Goal: Task Accomplishment & Management: Use online tool/utility

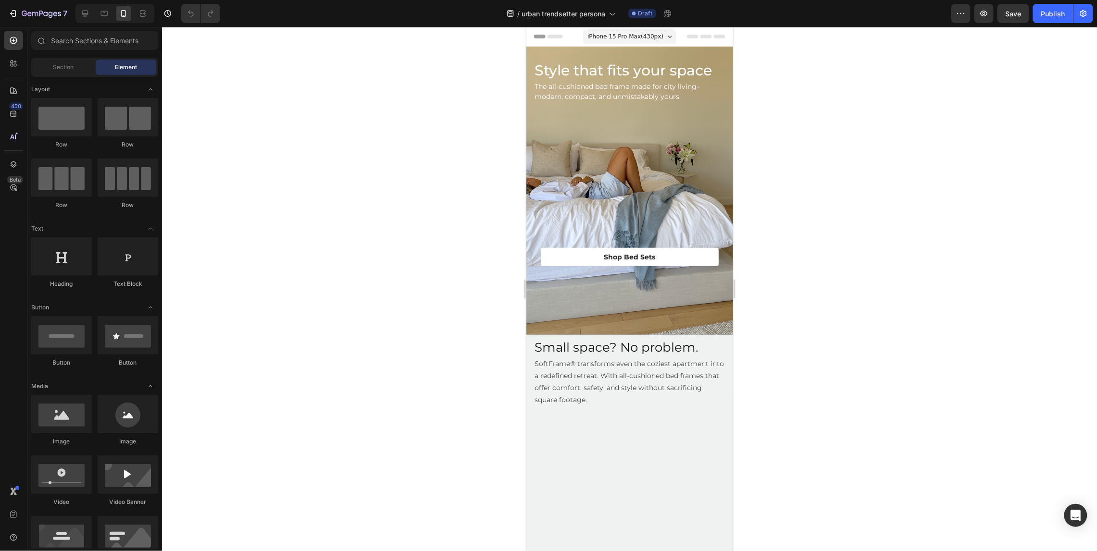
click at [927, 190] on div at bounding box center [629, 289] width 935 height 524
click at [75, 11] on div at bounding box center [114, 13] width 79 height 19
click at [78, 11] on div at bounding box center [84, 13] width 15 height 15
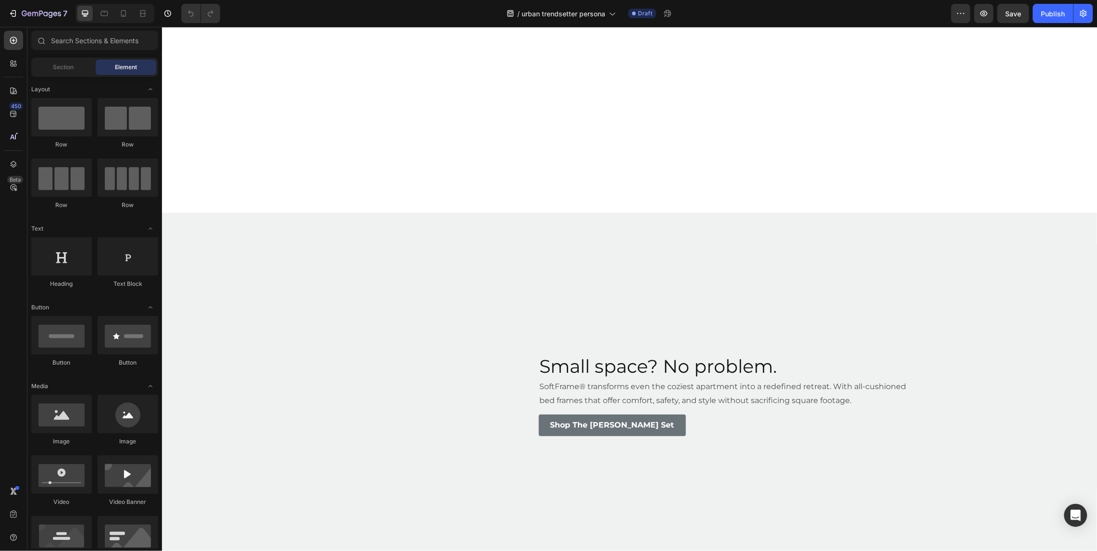
scroll to position [647, 0]
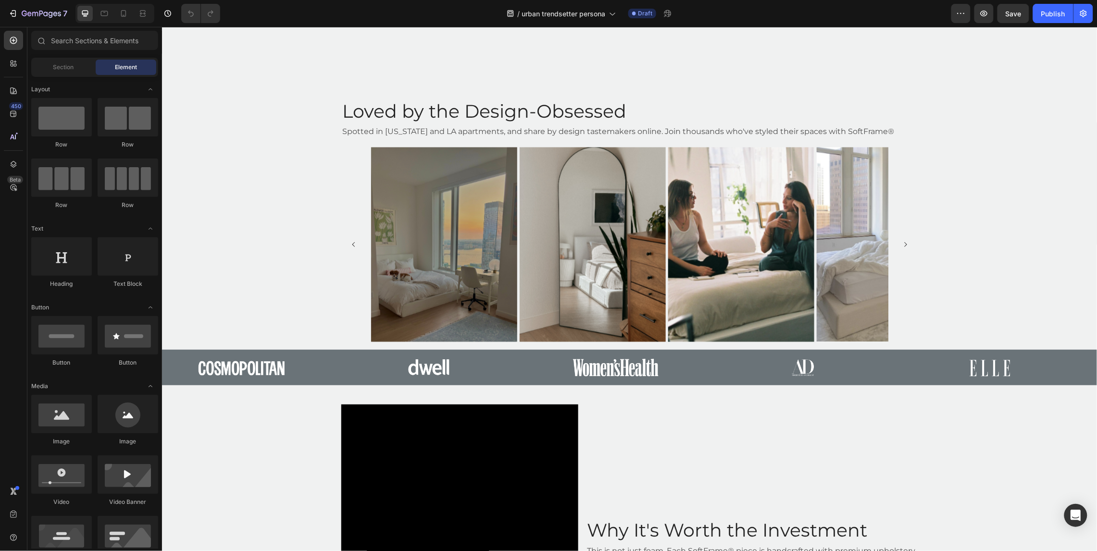
click at [683, 124] on div "Spotted in [US_STATE] and LA apartments, and share by design tastemakers online…" at bounding box center [629, 132] width 577 height 16
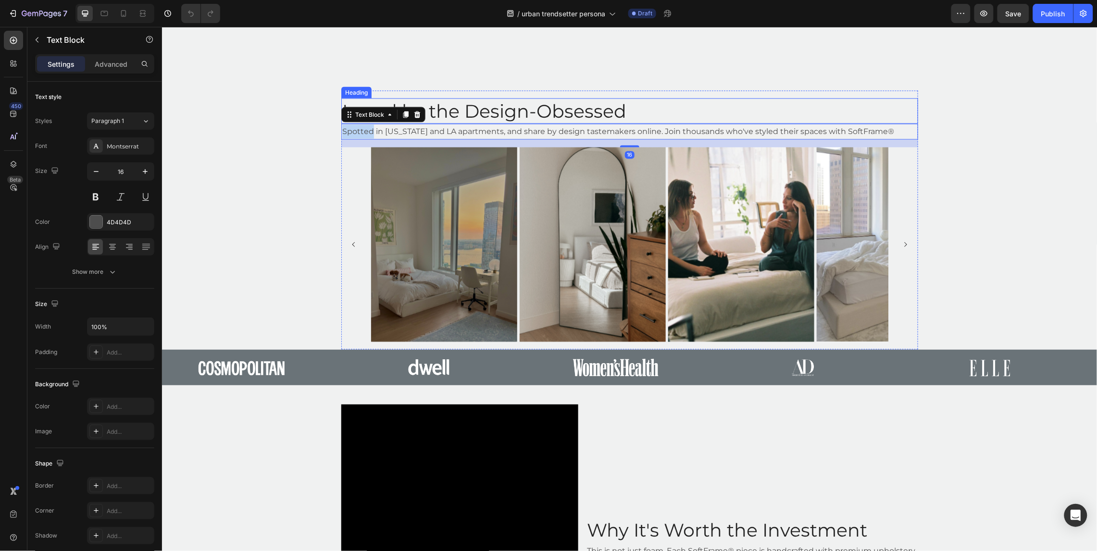
click at [683, 125] on p "Spotted in [US_STATE] and LA apartments, and share by design tastemakers online…" at bounding box center [629, 131] width 575 height 14
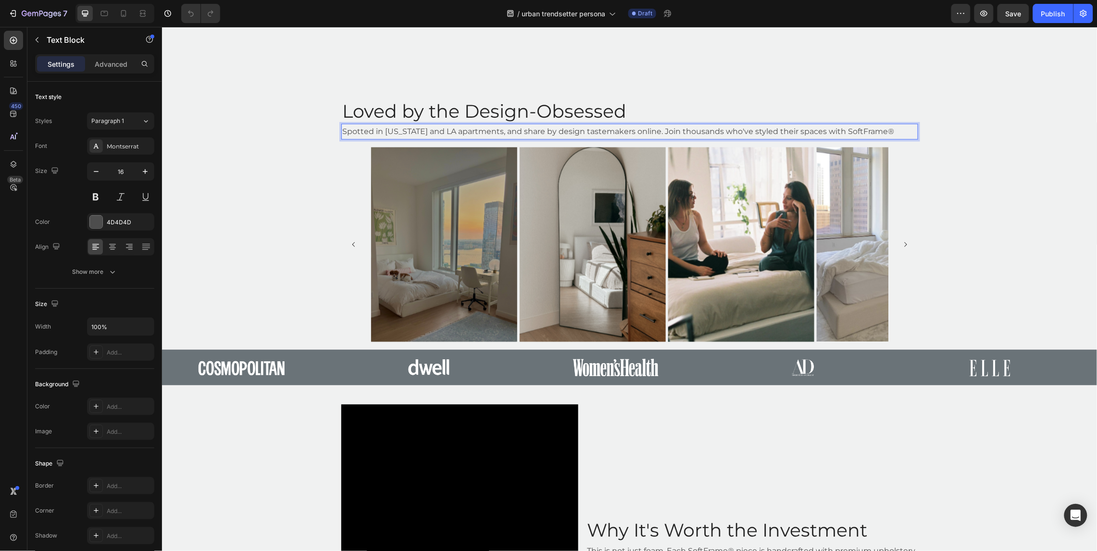
click at [686, 128] on p "Spotted in [US_STATE] and LA apartments, and share by design tastemakers online…" at bounding box center [629, 131] width 575 height 14
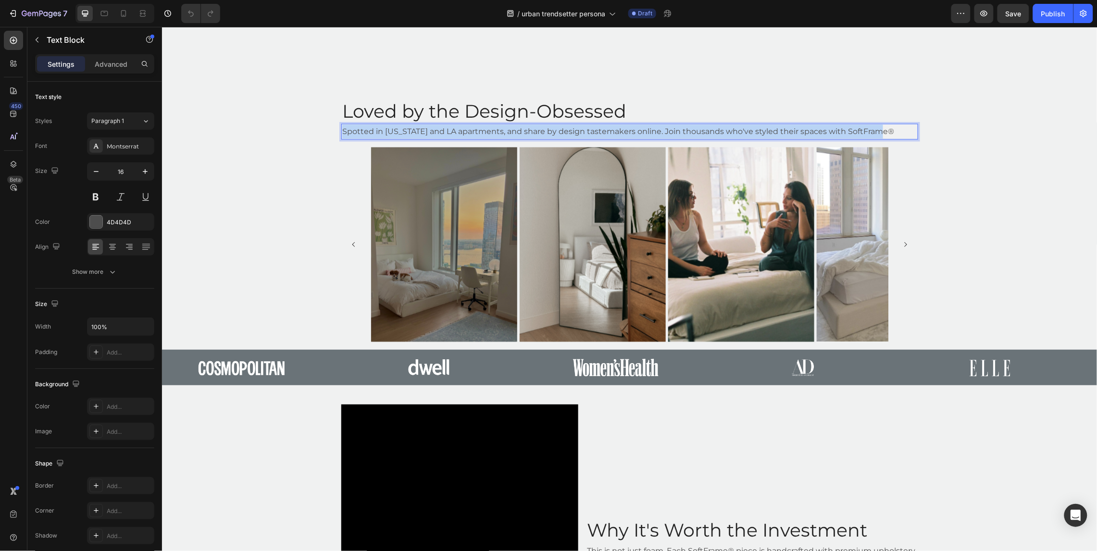
click at [686, 128] on p "Spotted in [US_STATE] and LA apartments, and share by design tastemakers online…" at bounding box center [629, 131] width 575 height 14
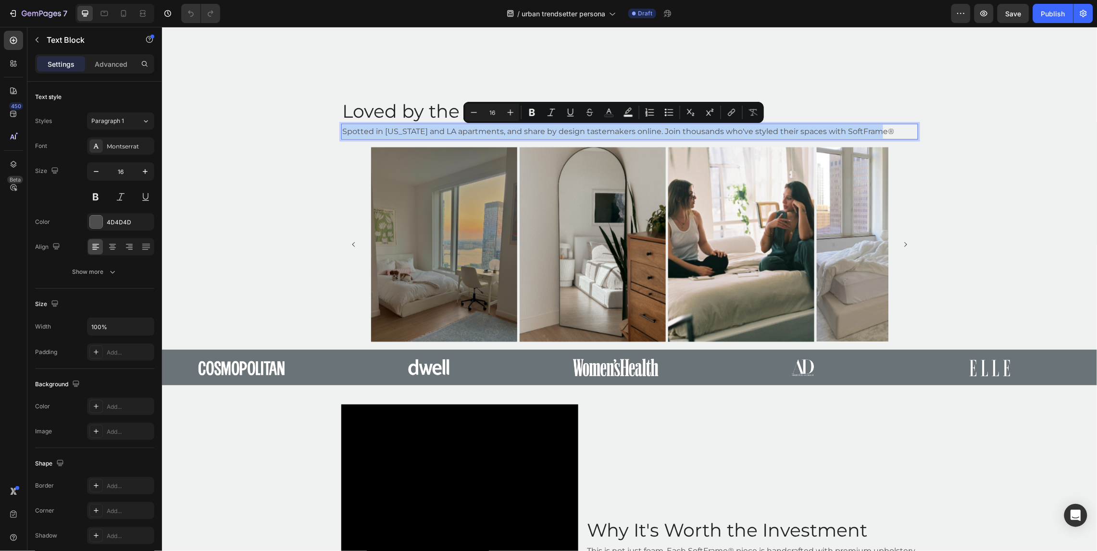
copy p "Spotted in [US_STATE] and LA apartments, and share by design tastemakers online…"
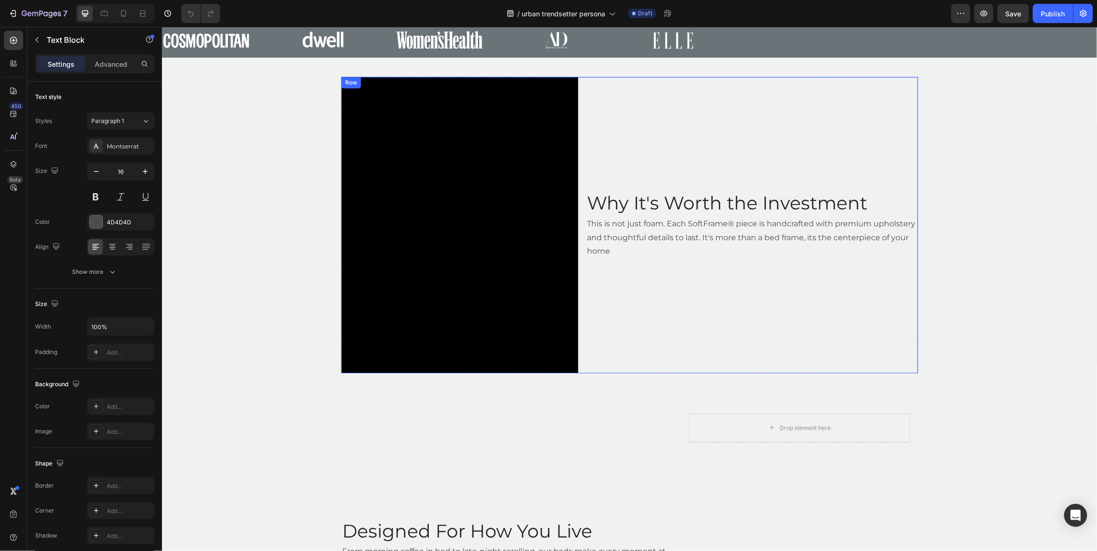
scroll to position [972, 0]
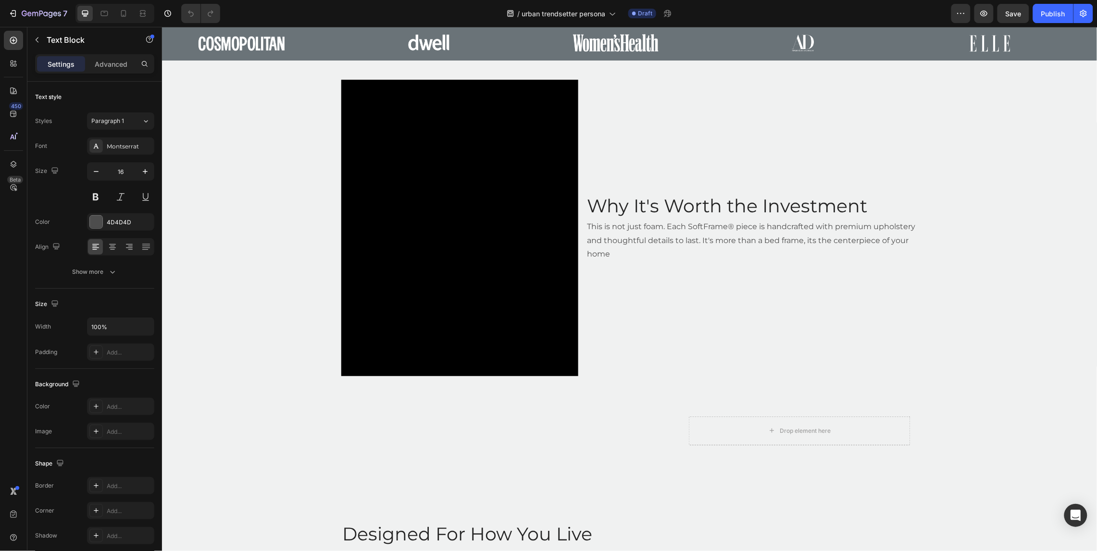
click at [633, 245] on p "This is not just foam. Each SoftFrame® piece is handcrafted with premium uphols…" at bounding box center [751, 240] width 330 height 41
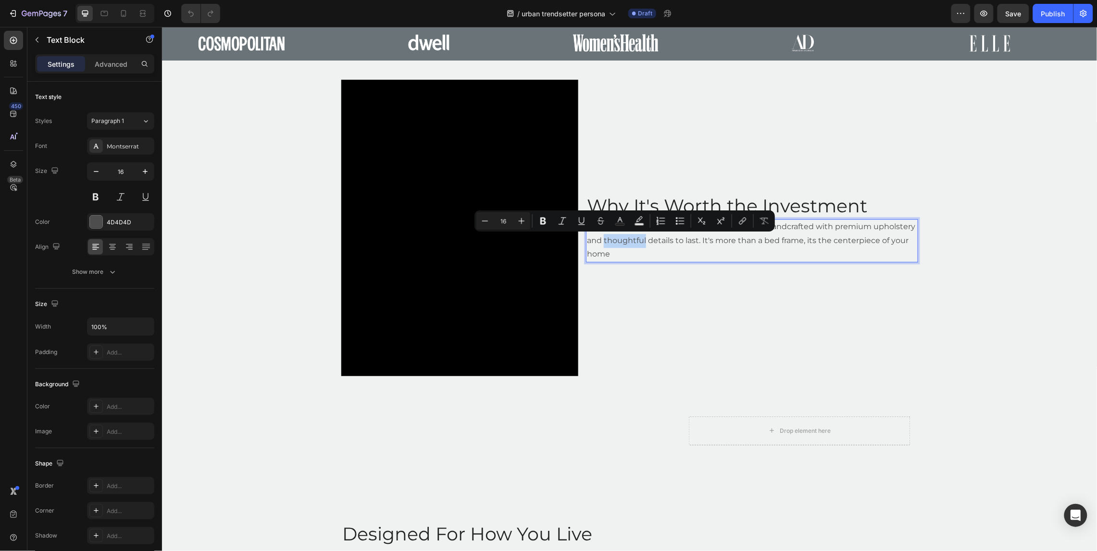
click at [635, 245] on p "This is not just foam. Each SoftFrame® piece is handcrafted with premium uphols…" at bounding box center [751, 240] width 330 height 41
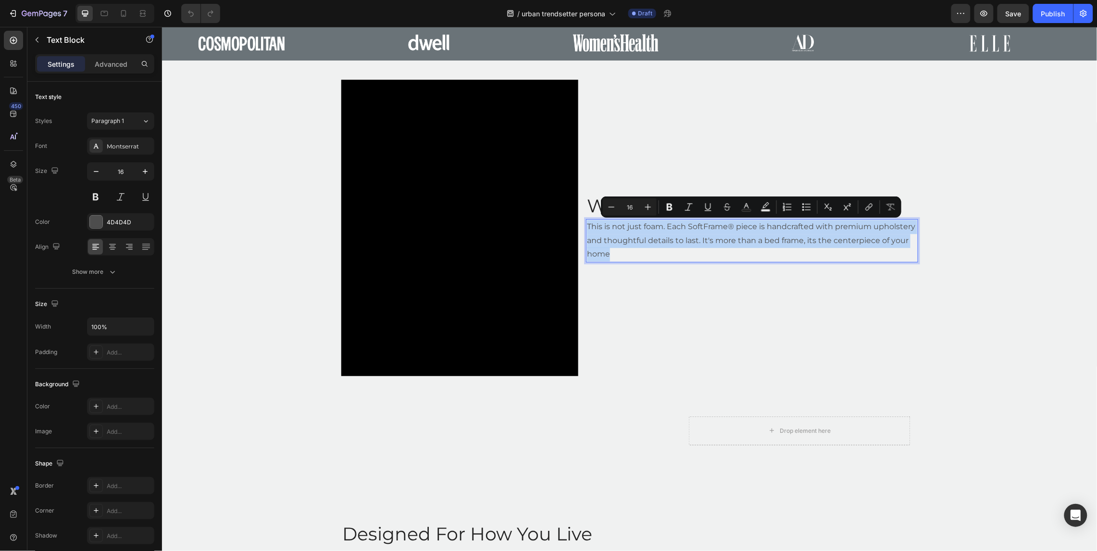
drag, startPoint x: 632, startPoint y: 251, endPoint x: 585, endPoint y: 225, distance: 54.0
click at [585, 225] on div "Video Why It's Worth the Investment Heading This is not just foam. Each SoftFra…" at bounding box center [629, 227] width 577 height 297
copy p "This is not just foam. Each SoftFrame® piece is handcrafted with premium uphols…"
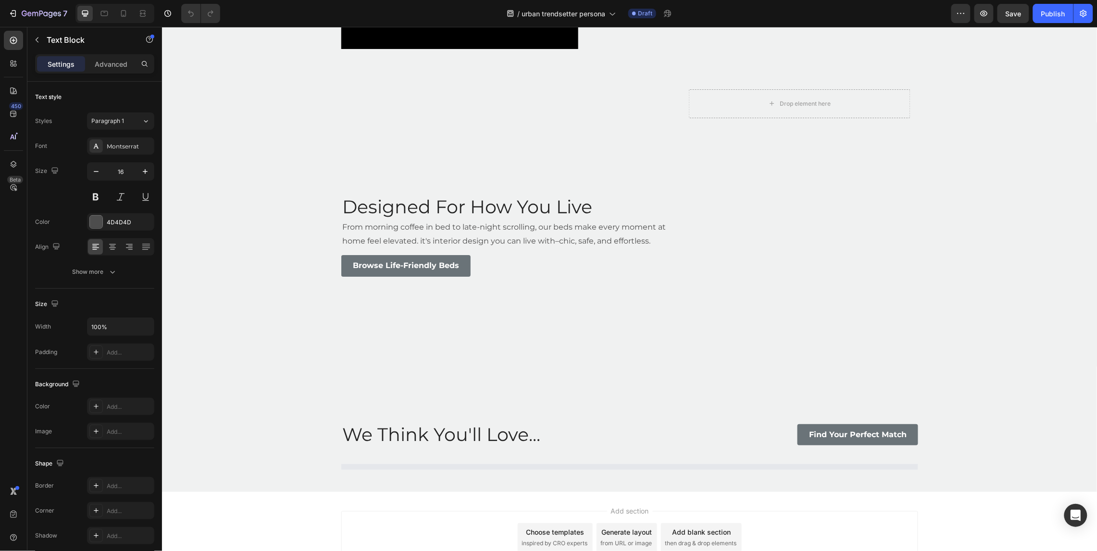
scroll to position [1313, 0]
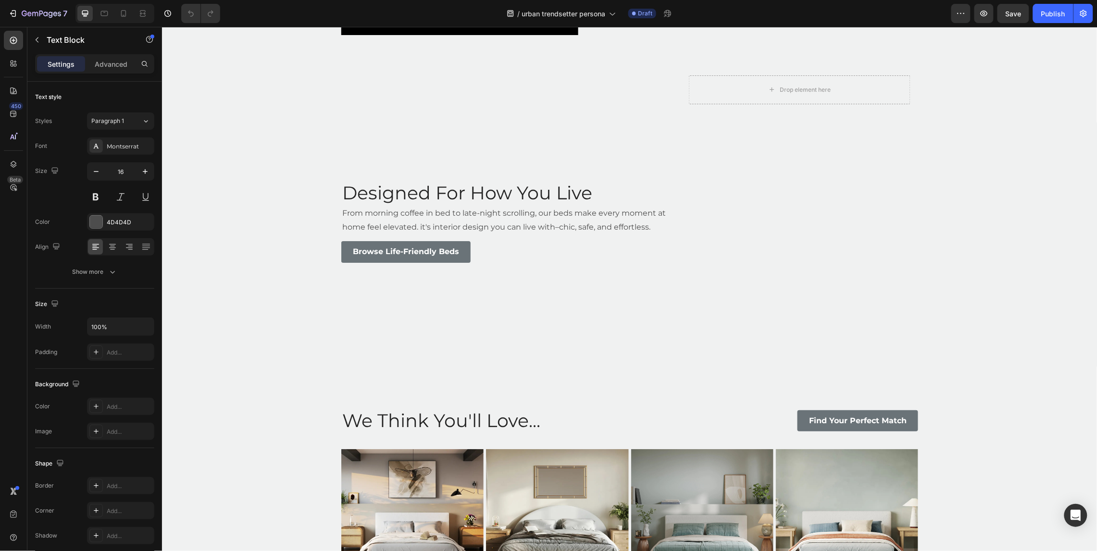
click at [438, 214] on p "From morning coffee in bed to late-night scrolling, our beds make every moment …" at bounding box center [507, 220] width 330 height 28
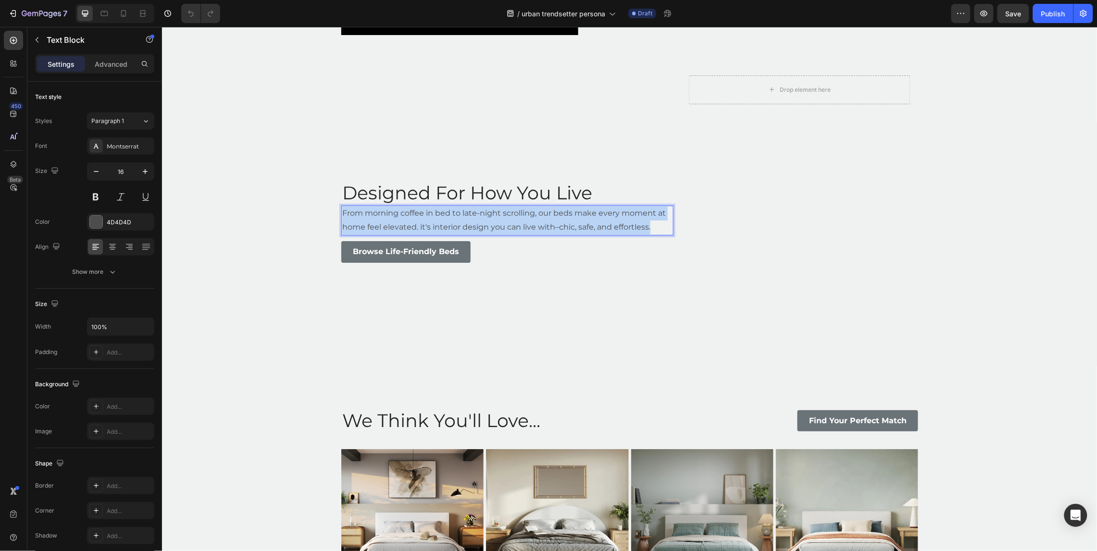
click at [438, 214] on p "From morning coffee in bed to late-night scrolling, our beds make every moment …" at bounding box center [507, 220] width 330 height 28
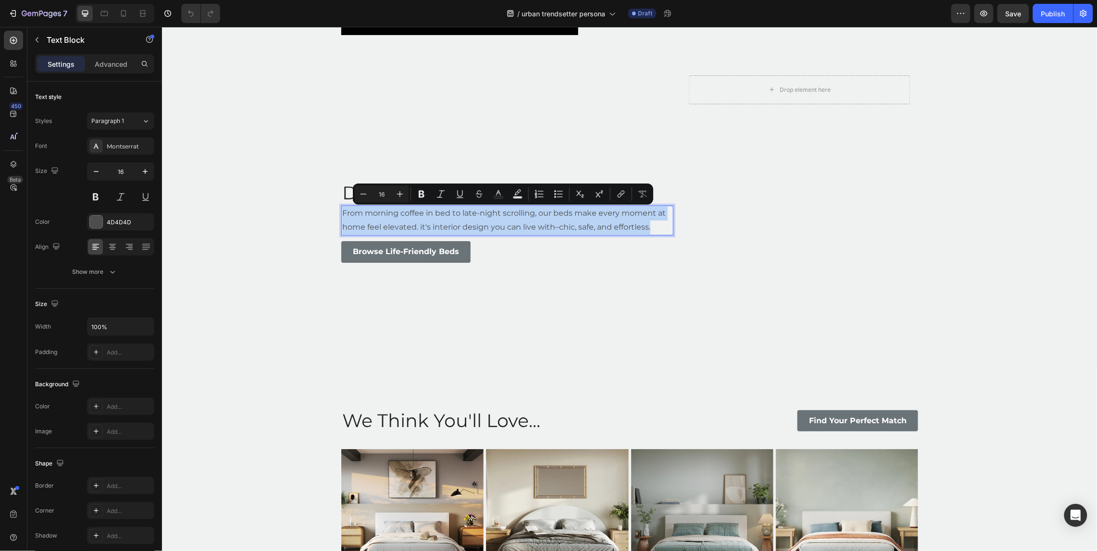
copy p "From morning coffee in bed to late-night scrolling, our beds make every moment …"
click at [441, 215] on p "From morning coffee in bed to late-night scrolling, our beds make every moment …" at bounding box center [507, 220] width 330 height 28
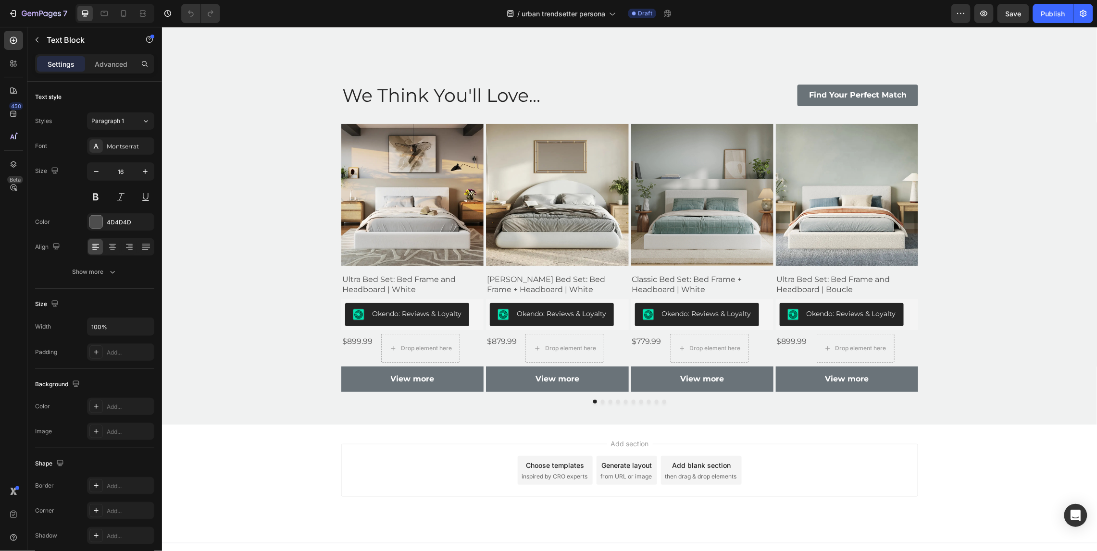
scroll to position [1650, 0]
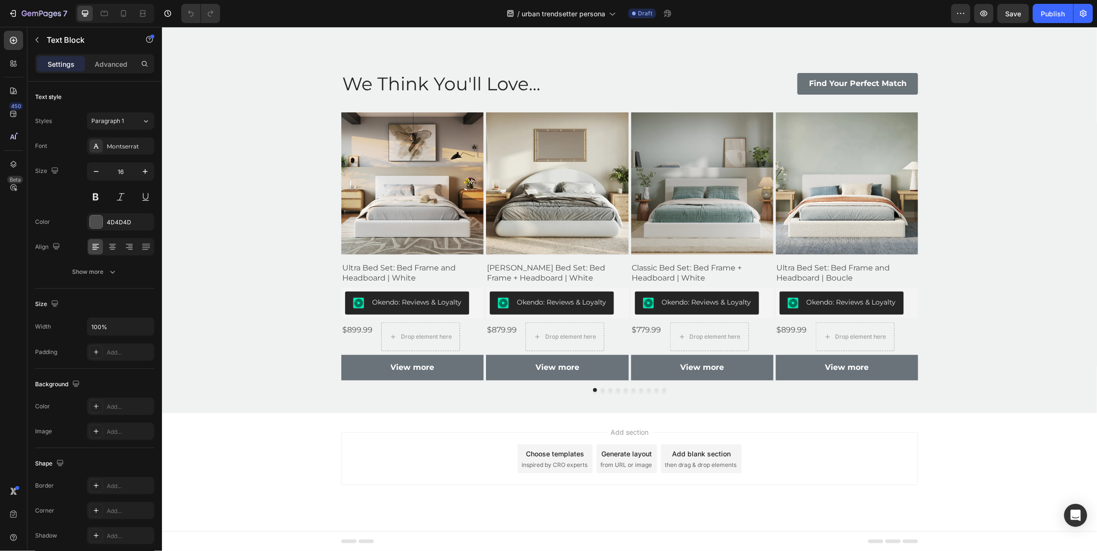
click at [602, 390] on button "Dot" at bounding box center [602, 390] width 4 height 4
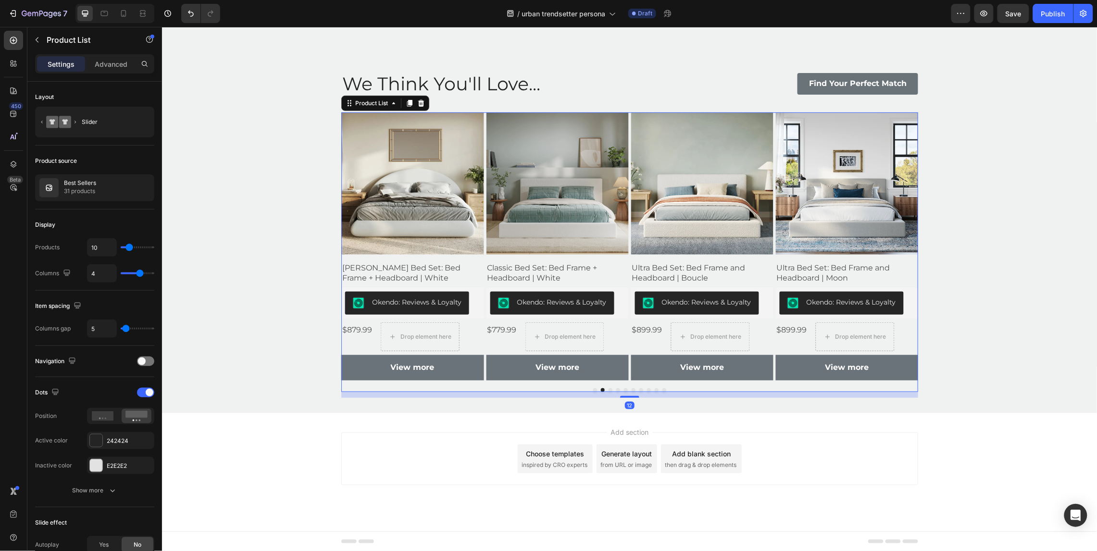
click at [610, 389] on button "Dot" at bounding box center [610, 390] width 4 height 4
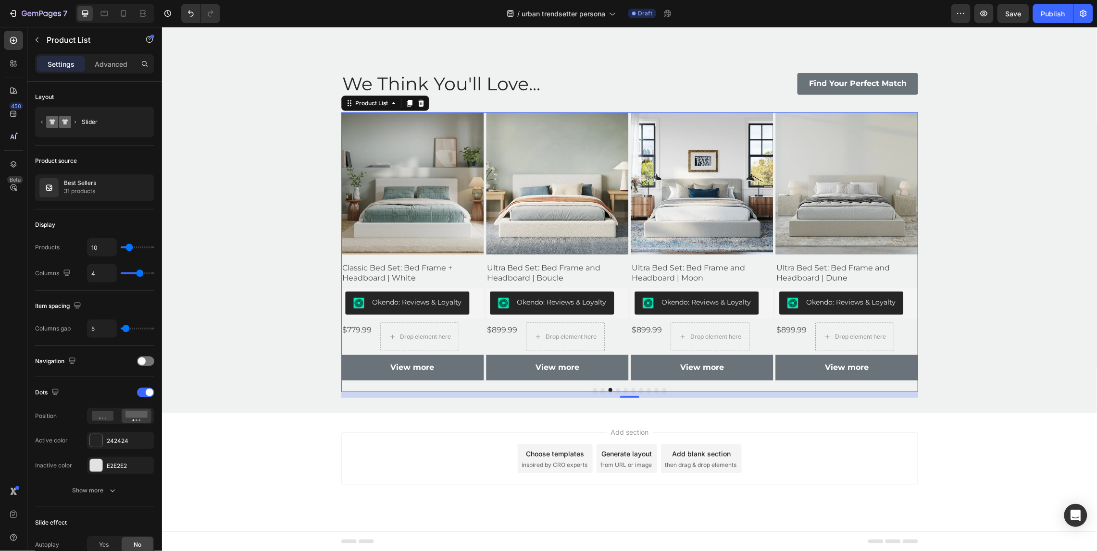
click at [618, 391] on button "Dot" at bounding box center [618, 390] width 4 height 4
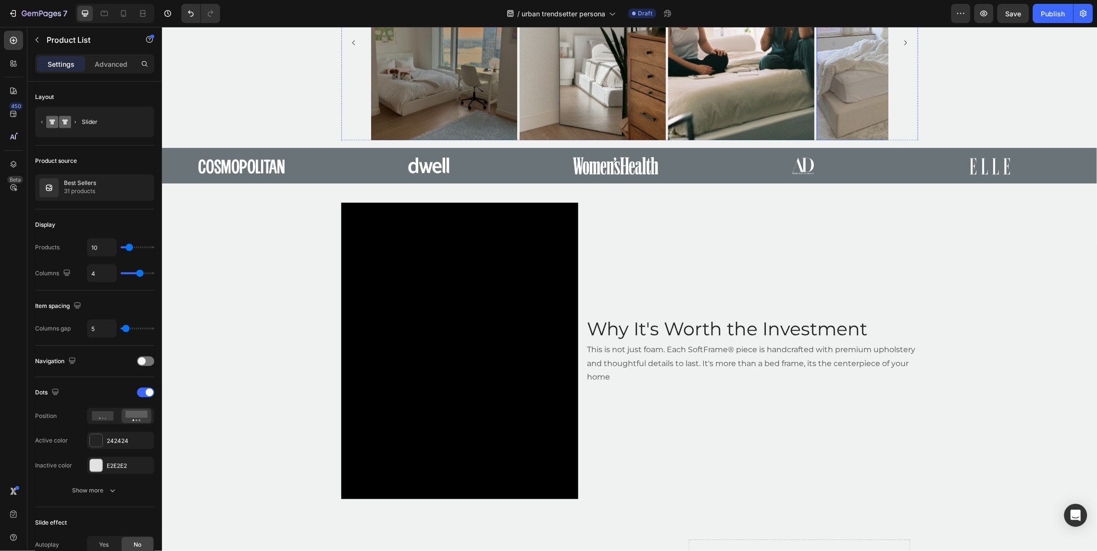
scroll to position [829, 0]
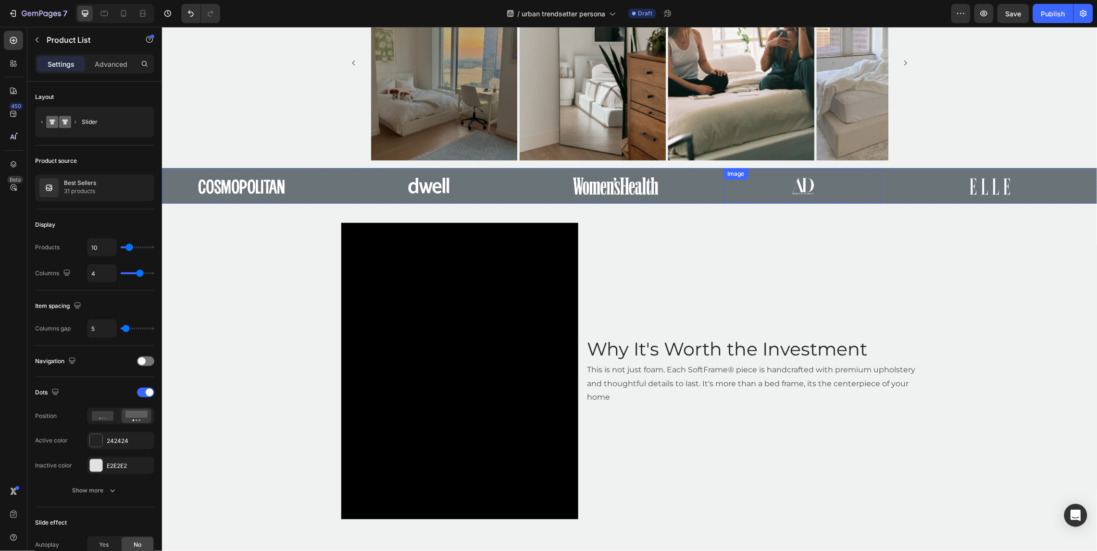
click at [872, 174] on img at bounding box center [802, 185] width 158 height 24
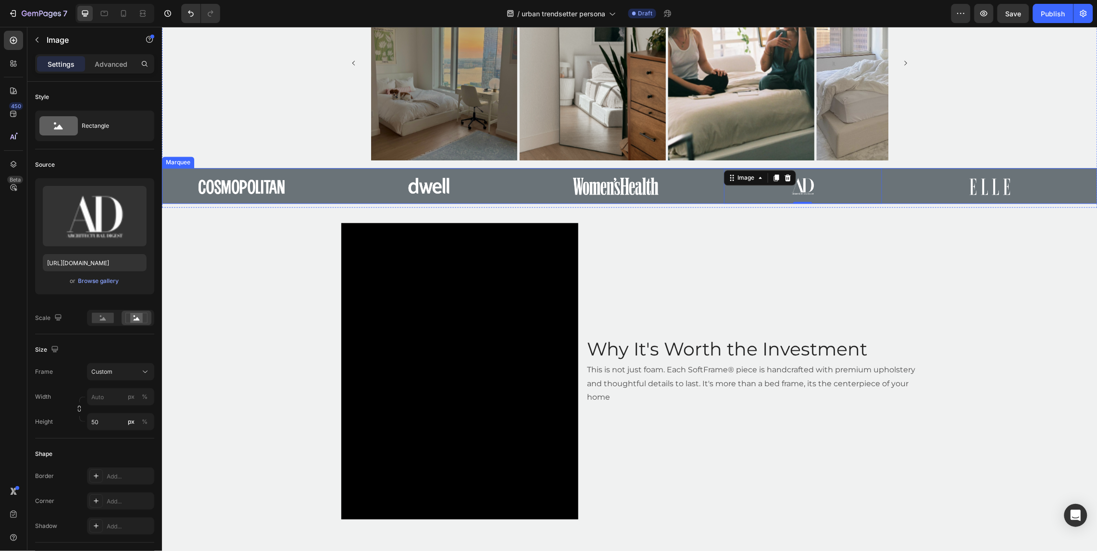
click at [892, 175] on div "Image 0" at bounding box center [816, 186] width 187 height 36
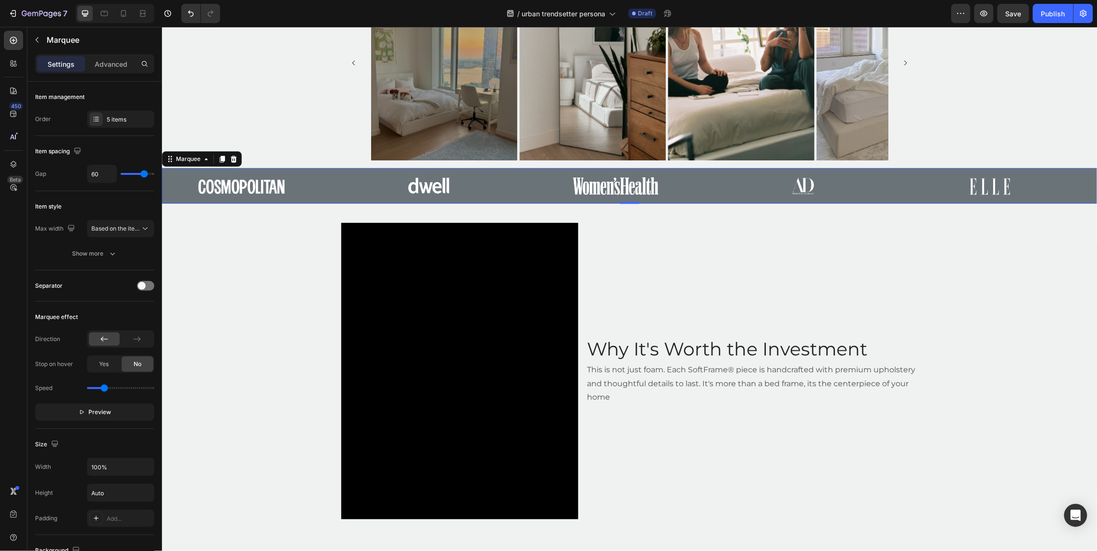
click at [883, 173] on div "Image" at bounding box center [816, 186] width 187 height 36
click at [99, 60] on p "Advanced" at bounding box center [111, 64] width 33 height 10
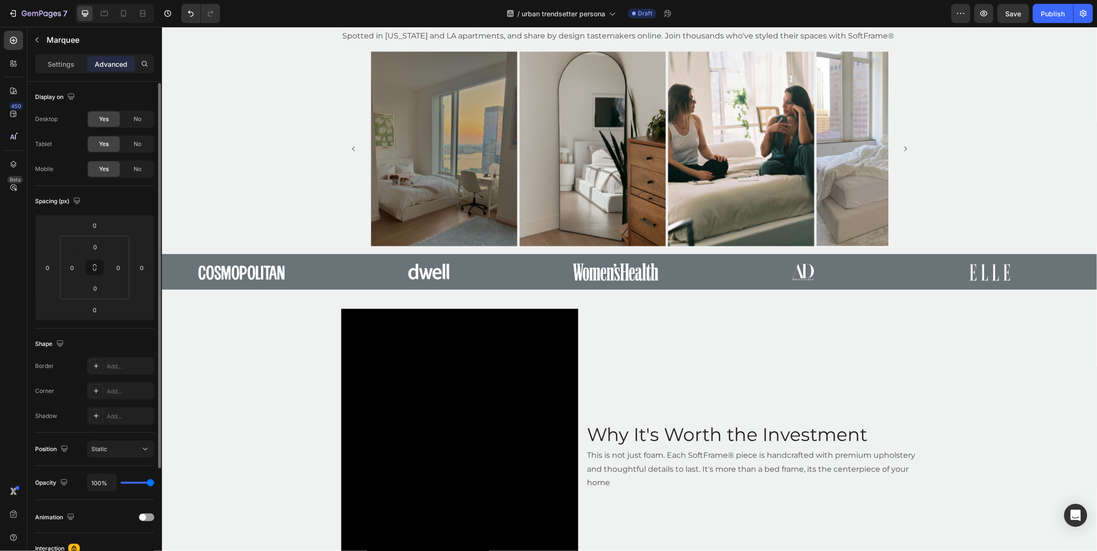
scroll to position [1, 0]
click at [49, 59] on p "Settings" at bounding box center [61, 64] width 27 height 10
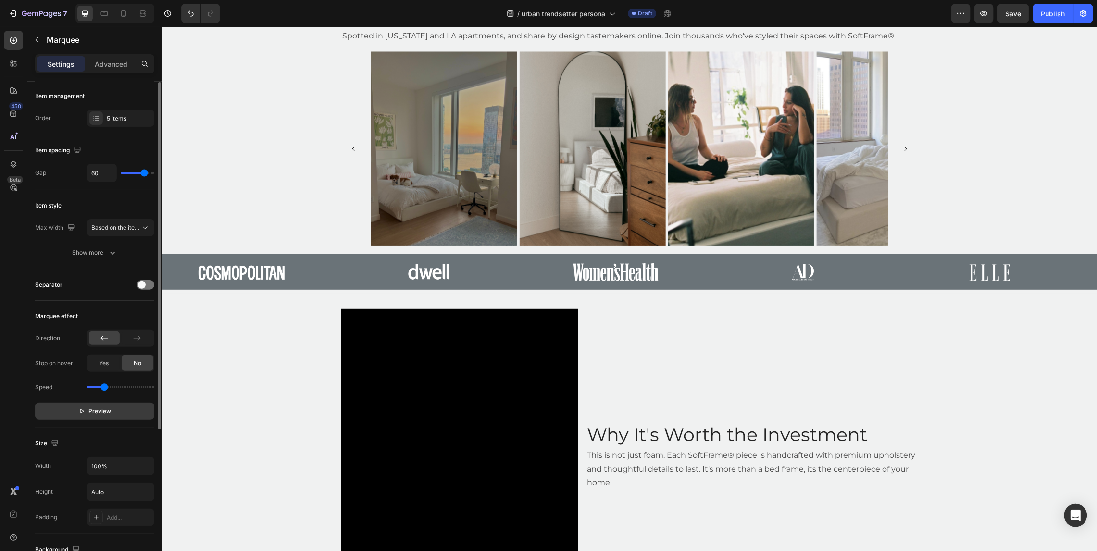
click at [81, 409] on icon "button" at bounding box center [81, 411] width 7 height 7
click at [81, 409] on icon "button" at bounding box center [84, 411] width 7 height 7
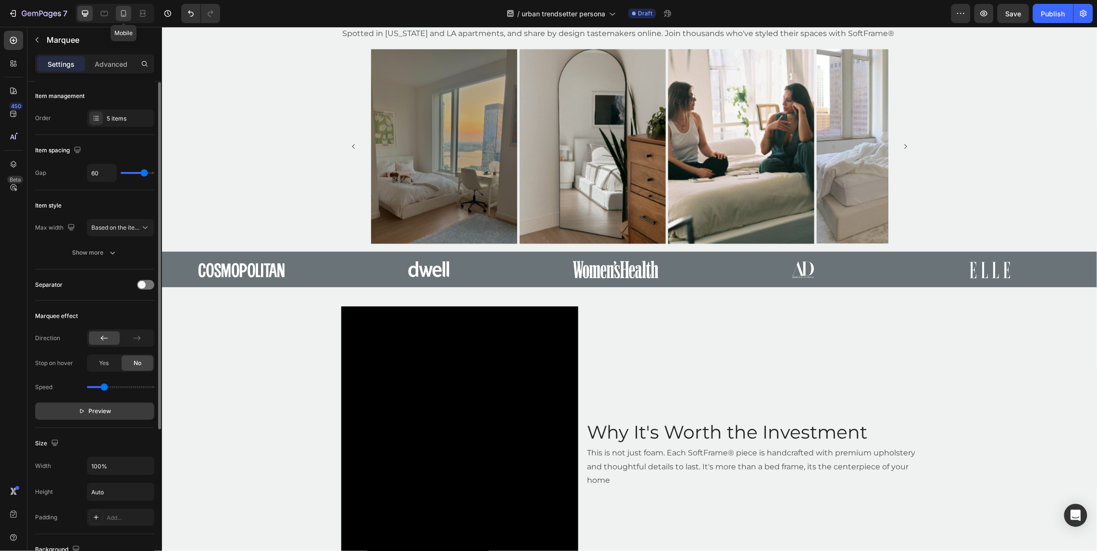
click at [117, 11] on div at bounding box center [123, 13] width 15 height 15
type input "20"
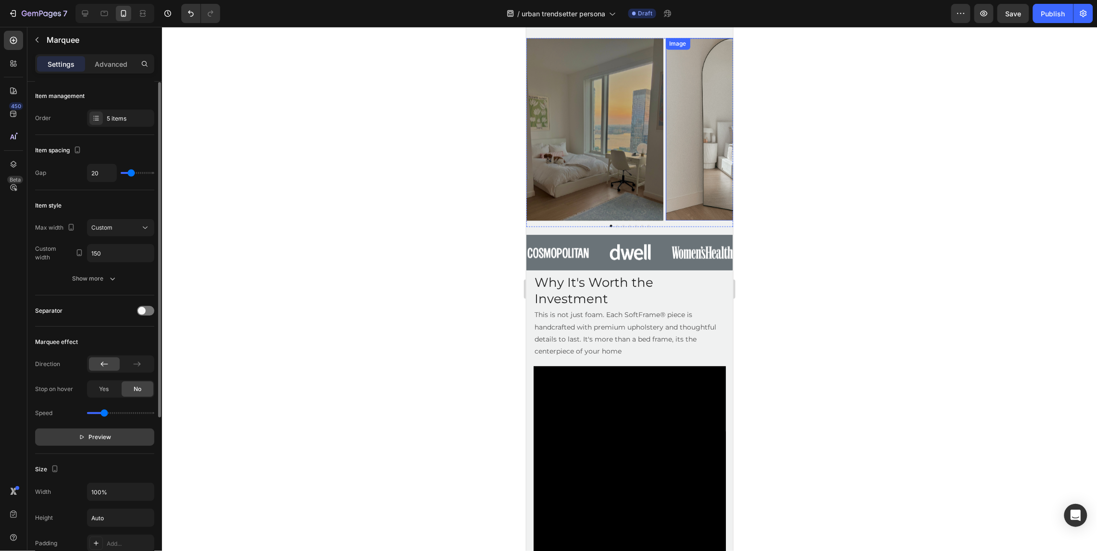
scroll to position [738, 0]
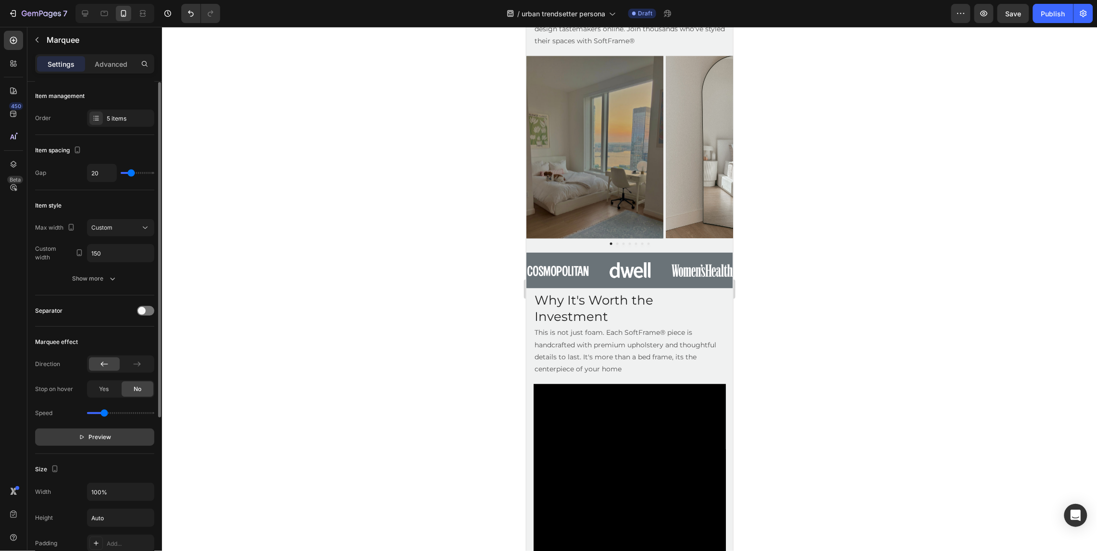
click at [109, 433] on span "Preview" at bounding box center [100, 438] width 23 height 10
click at [109, 432] on button "Pause" at bounding box center [94, 437] width 119 height 17
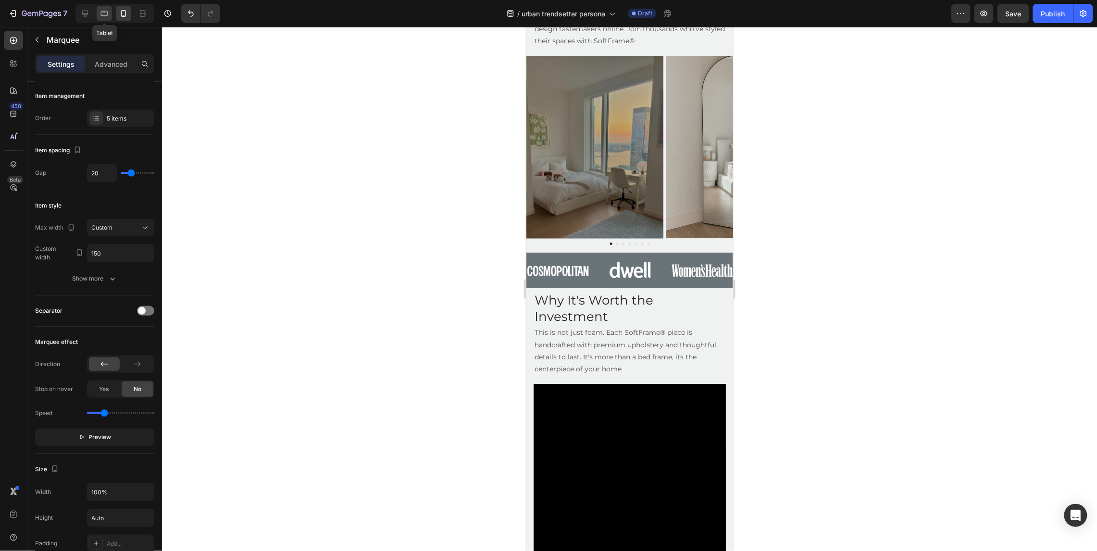
click at [104, 14] on icon at bounding box center [104, 14] width 10 height 10
type input "60"
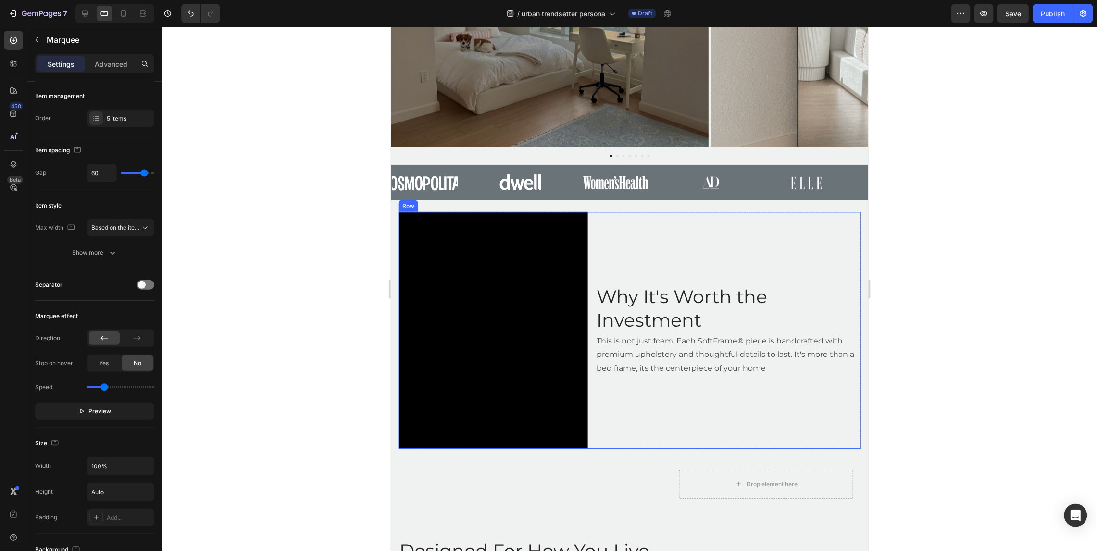
scroll to position [947, 0]
